Goal: Find contact information: Find contact information

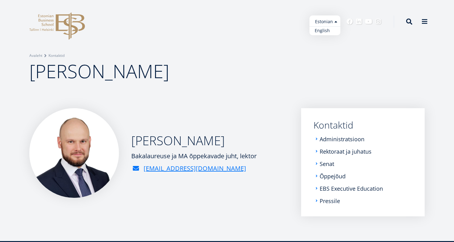
click at [323, 30] on link "English" at bounding box center [325, 30] width 31 height 9
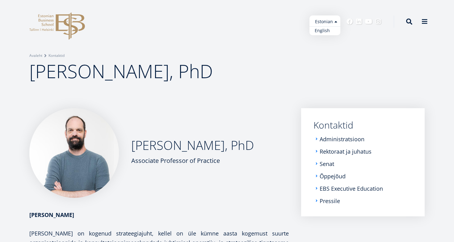
click at [325, 32] on link "English" at bounding box center [325, 30] width 31 height 9
